Goal: Find specific page/section: Find specific page/section

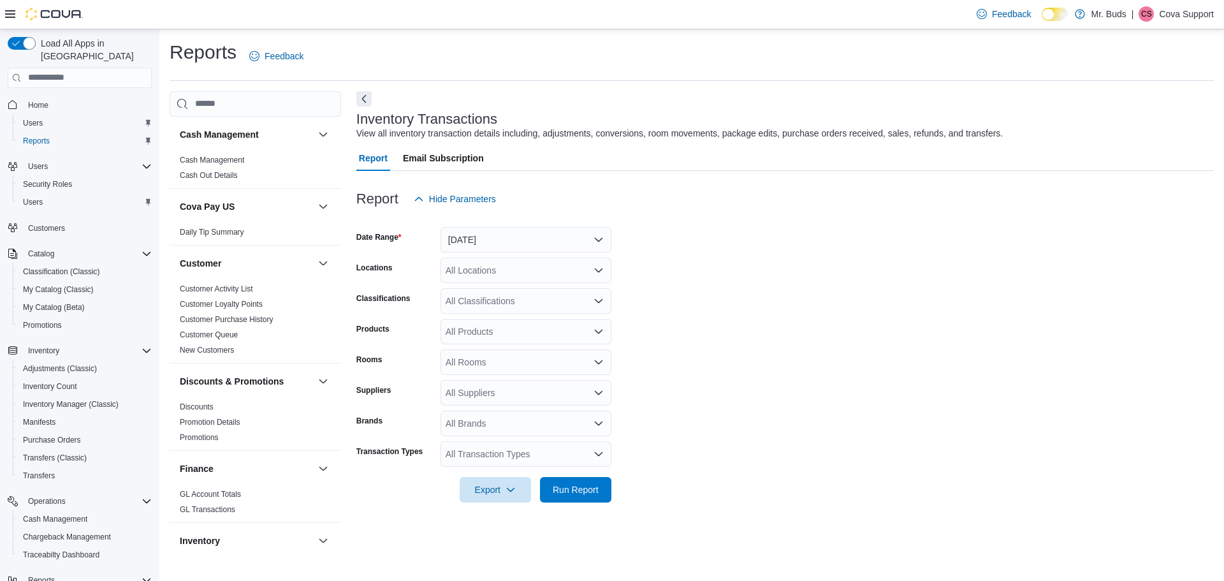
click at [70, 97] on span "Home" at bounding box center [87, 105] width 129 height 16
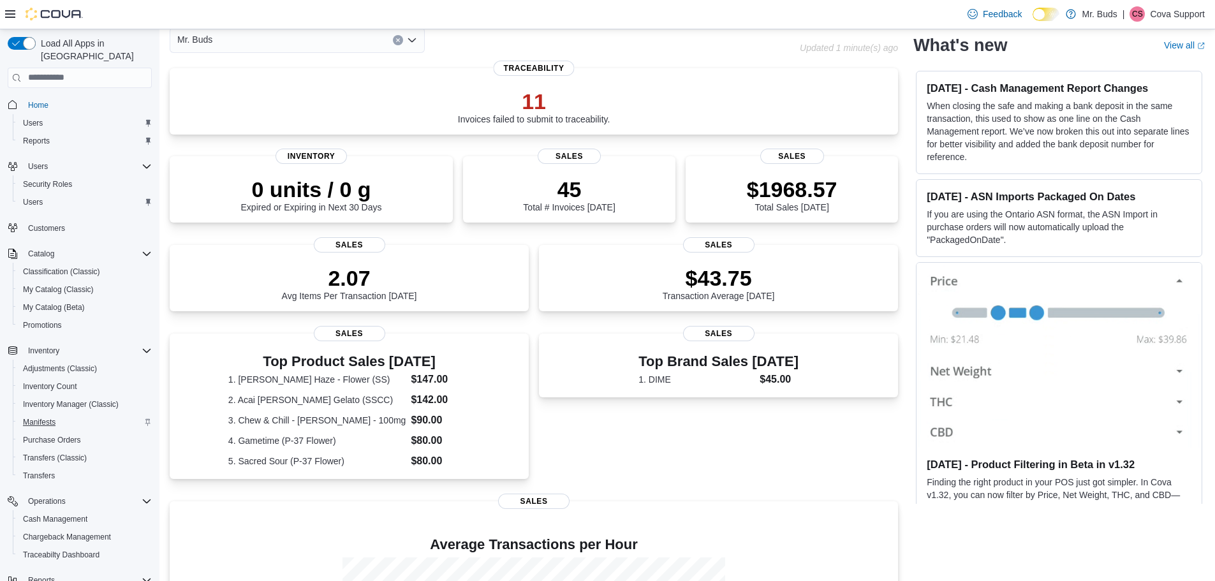
scroll to position [113, 0]
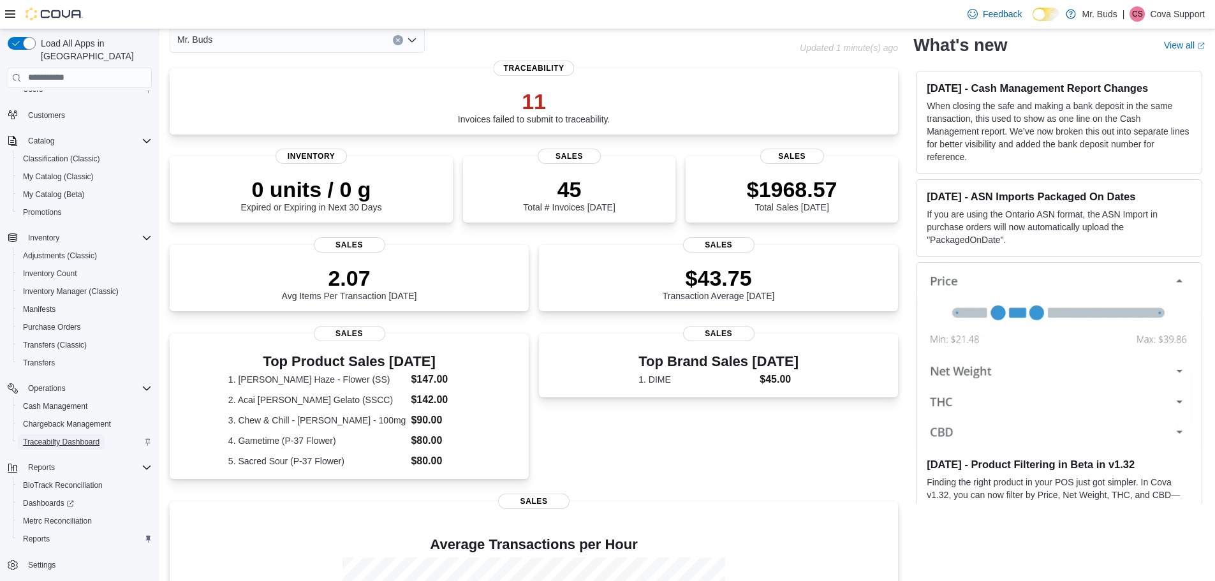
click at [64, 437] on span "Traceabilty Dashboard" at bounding box center [61, 442] width 77 height 10
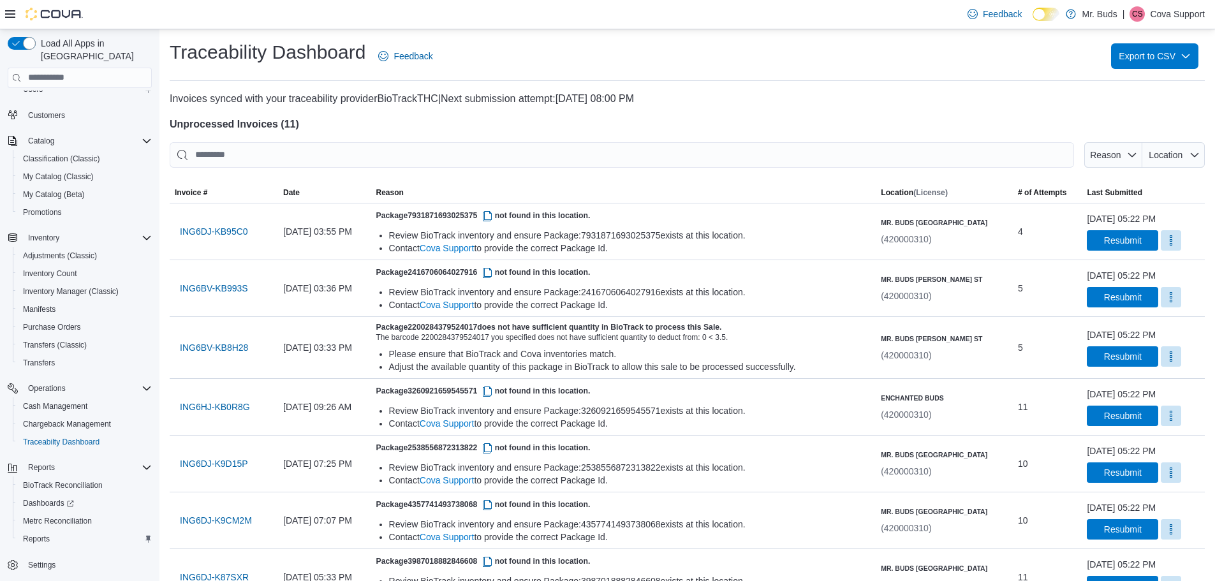
click at [1171, 32] on div "Traceability Dashboard Feedback Export to CSV Invoices synced with your traceab…" at bounding box center [686, 451] width 1055 height 844
click at [1167, 51] on span "Export to CSV" at bounding box center [1154, 56] width 72 height 26
click at [1138, 87] on button "Failed Invoices" at bounding box center [1154, 82] width 91 height 26
click at [1163, 22] on p "Cova Support" at bounding box center [1177, 13] width 55 height 15
click at [1120, 119] on span "Sign Out" at bounding box center [1122, 124] width 34 height 13
